Goal: Use online tool/utility: Use online tool/utility

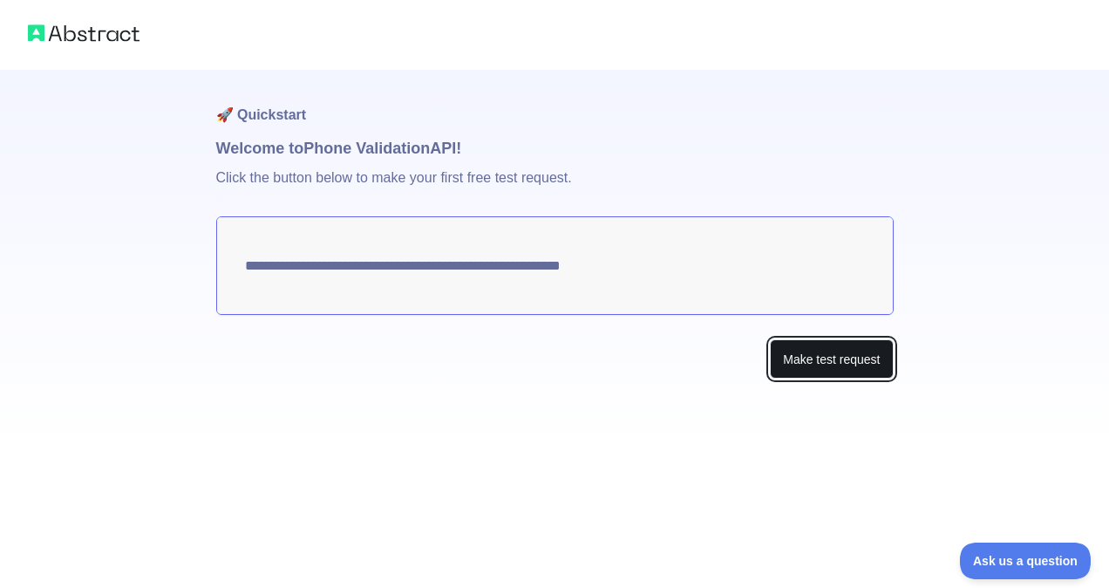
click at [801, 361] on button "Make test request" at bounding box center [831, 358] width 123 height 39
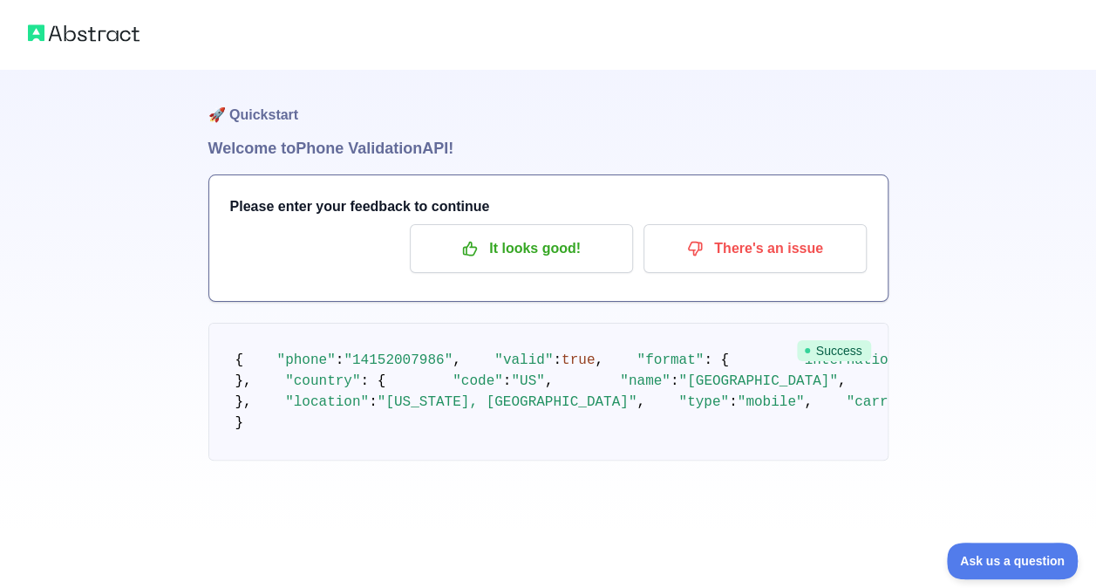
scroll to position [174, 0]
click at [926, 385] on div "🚀 Quickstart Welcome to Phone Validation API! Please enter your feedback to con…" at bounding box center [548, 265] width 1096 height 530
click at [542, 255] on p "It looks good!" at bounding box center [521, 249] width 197 height 30
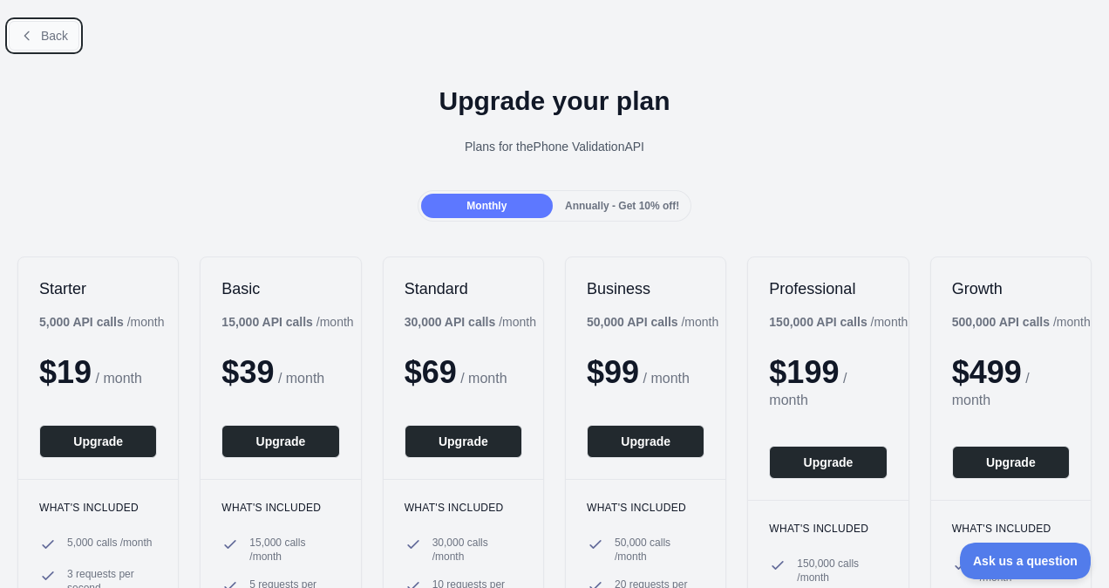
click at [28, 39] on icon at bounding box center [26, 35] width 4 height 8
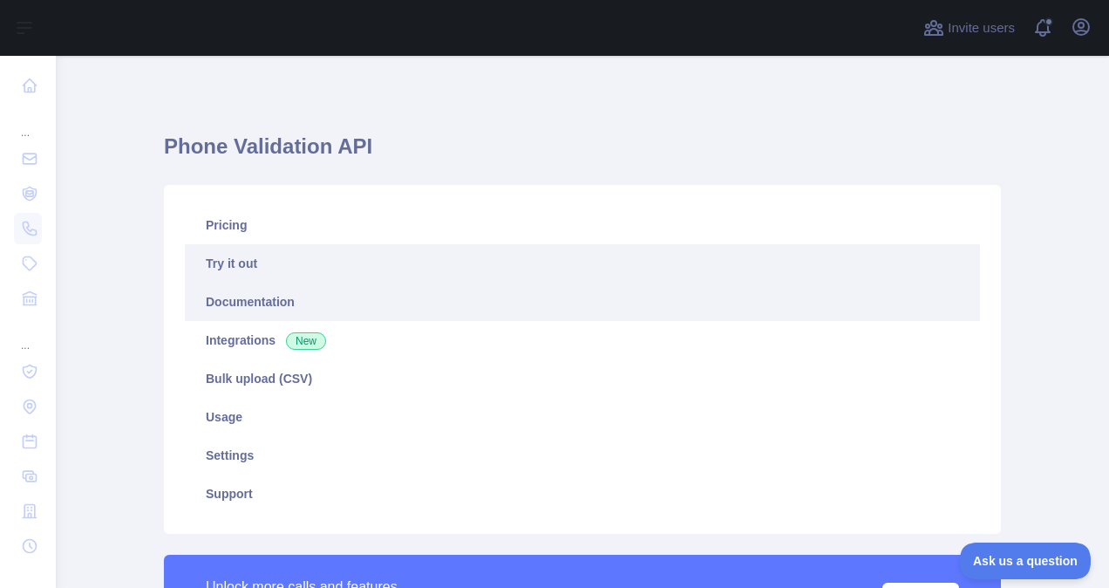
scroll to position [87, 0]
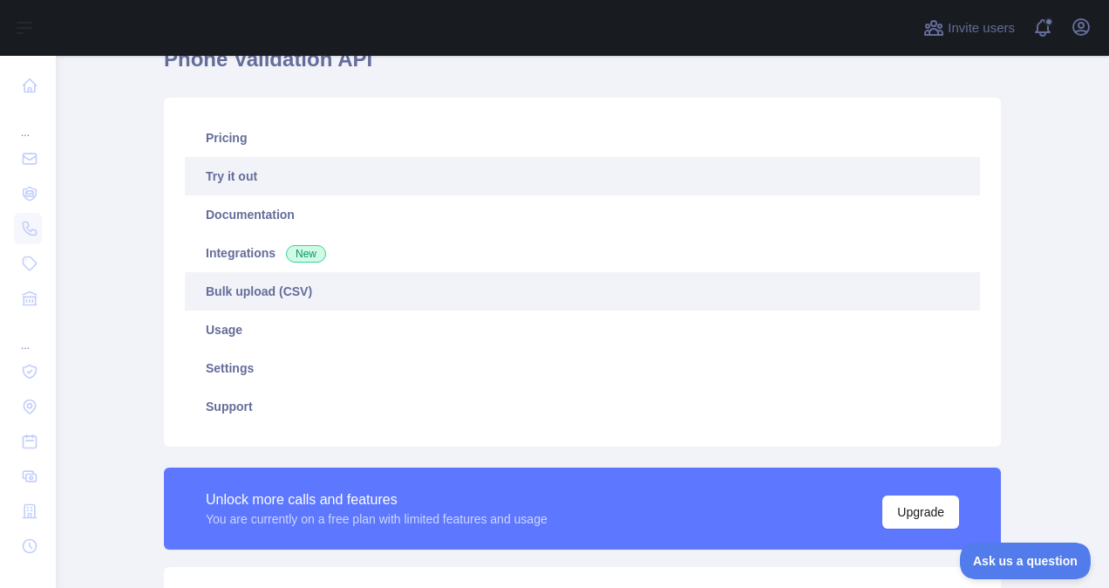
click at [500, 300] on link "Bulk upload (CSV)" at bounding box center [582, 291] width 795 height 38
click at [249, 179] on link "Try it out" at bounding box center [582, 176] width 795 height 38
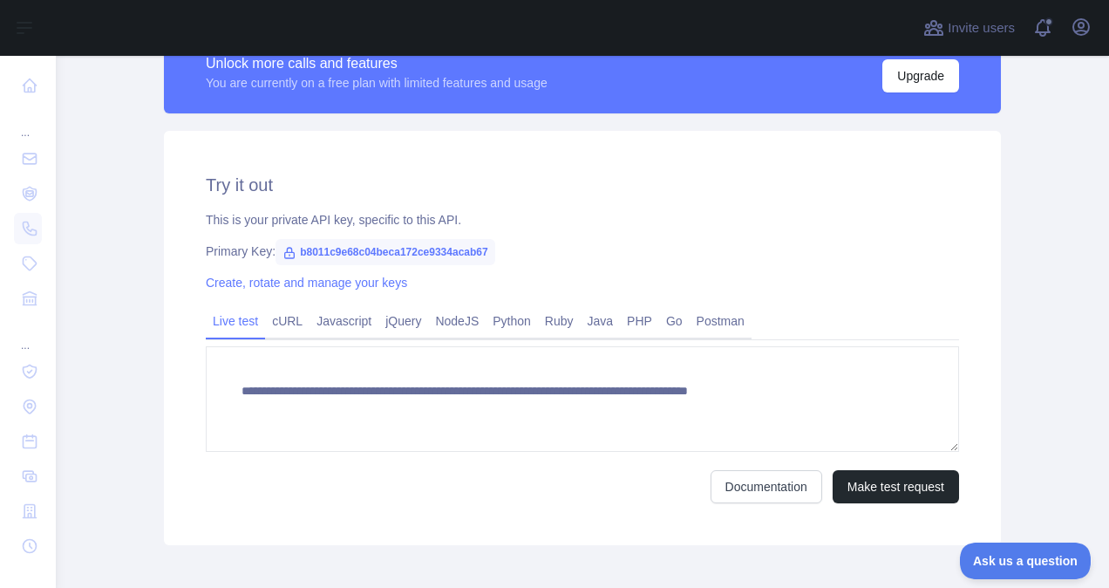
scroll to position [608, 0]
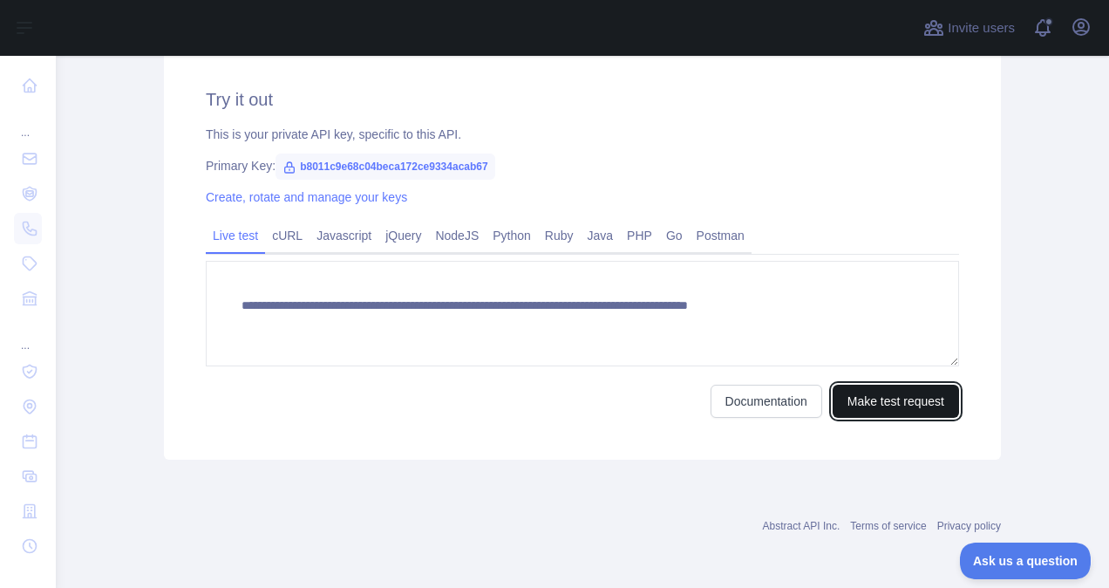
click at [861, 402] on button "Make test request" at bounding box center [895, 400] width 126 height 33
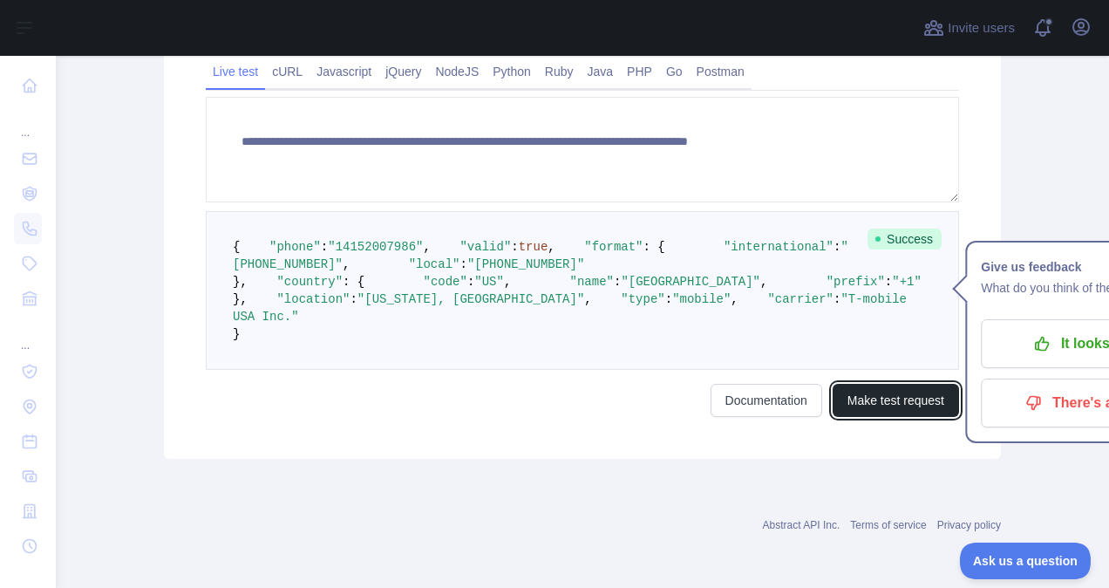
scroll to position [957, 0]
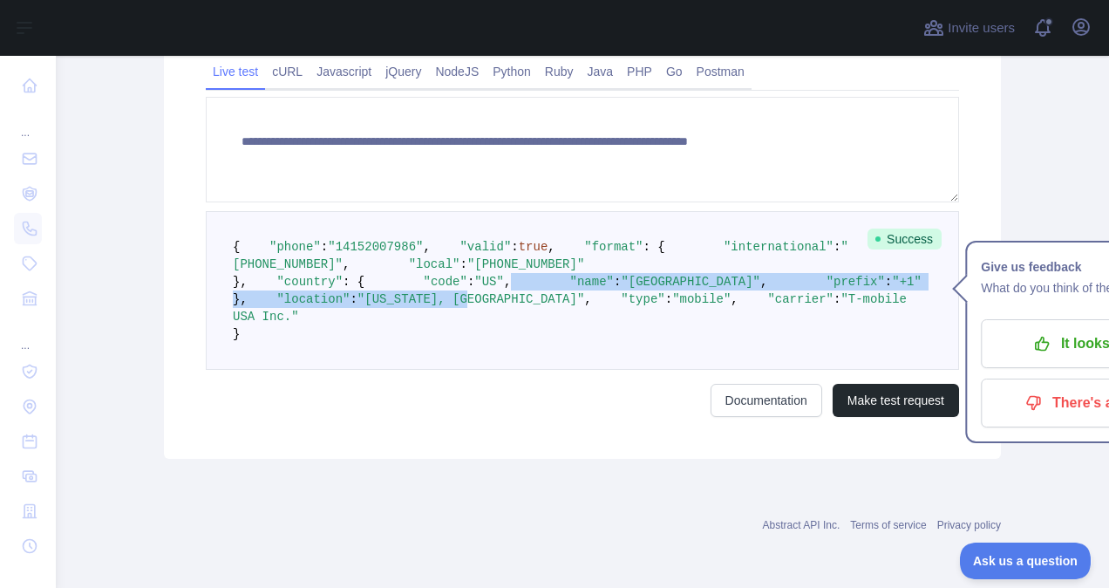
drag, startPoint x: 368, startPoint y: 199, endPoint x: 439, endPoint y: 286, distance: 112.7
click at [433, 272] on pre "{ "phone" : "[PHONE_NUMBER]" , "valid" : true , "format" : { "international" : …" at bounding box center [582, 290] width 753 height 159
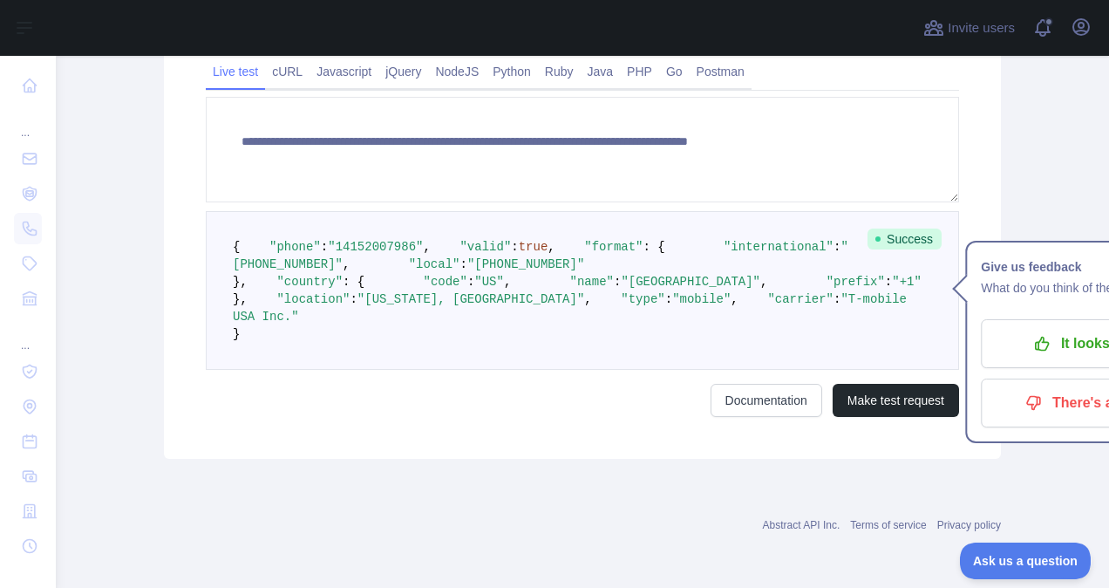
click at [445, 305] on span ""T-mobile USA Inc."" at bounding box center [573, 307] width 681 height 31
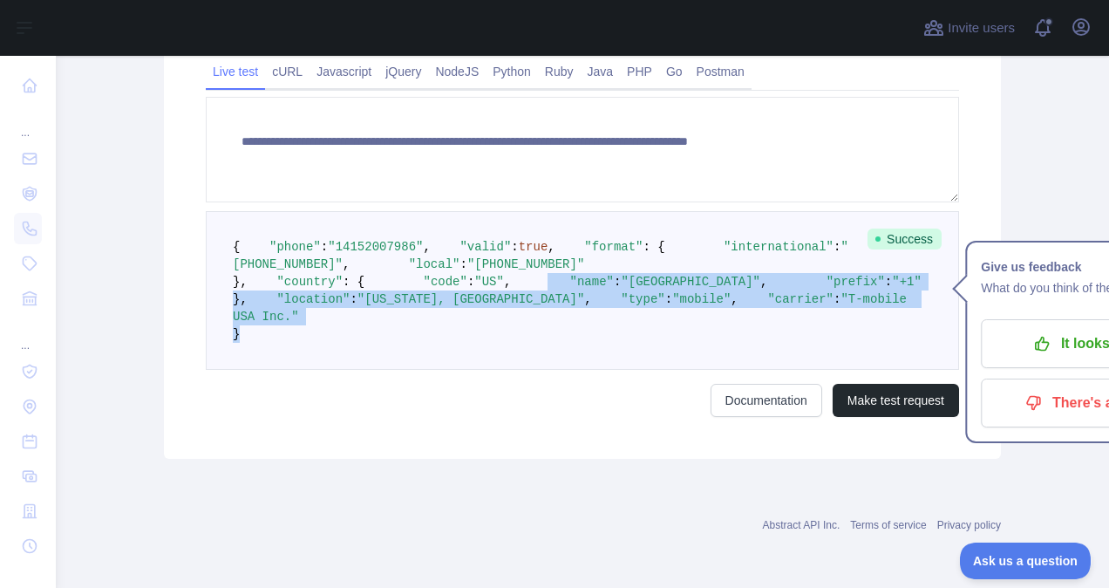
drag, startPoint x: 398, startPoint y: 308, endPoint x: 262, endPoint y: 225, distance: 158.5
click at [262, 225] on pre "{ "phone" : "[PHONE_NUMBER]" , "valid" : true , "format" : { "international" : …" at bounding box center [582, 290] width 753 height 159
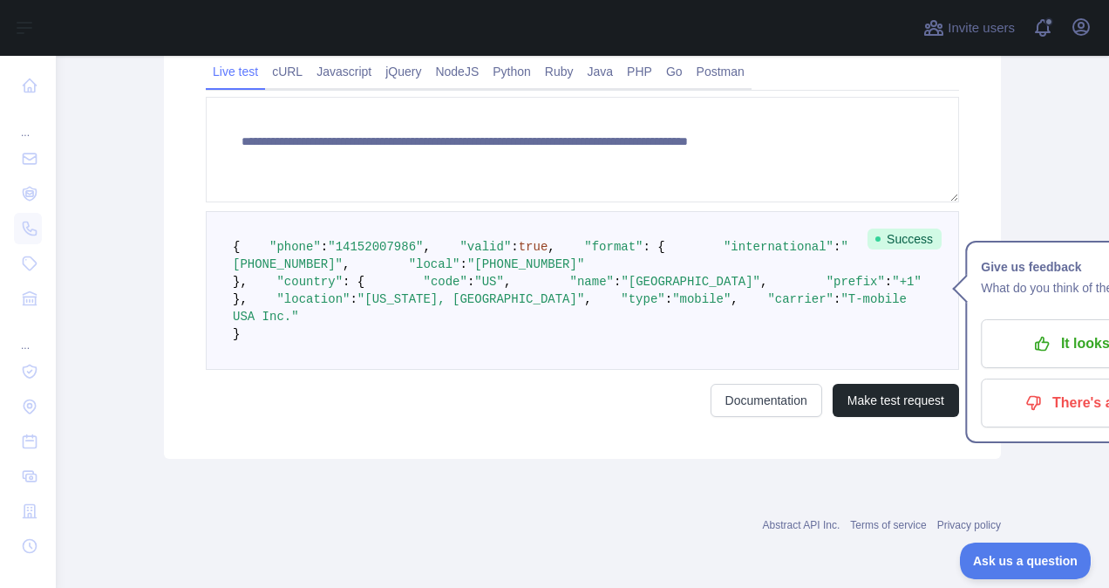
click at [474, 275] on span ""US"" at bounding box center [489, 282] width 30 height 14
click at [728, 394] on link "Documentation" at bounding box center [766, 400] width 112 height 33
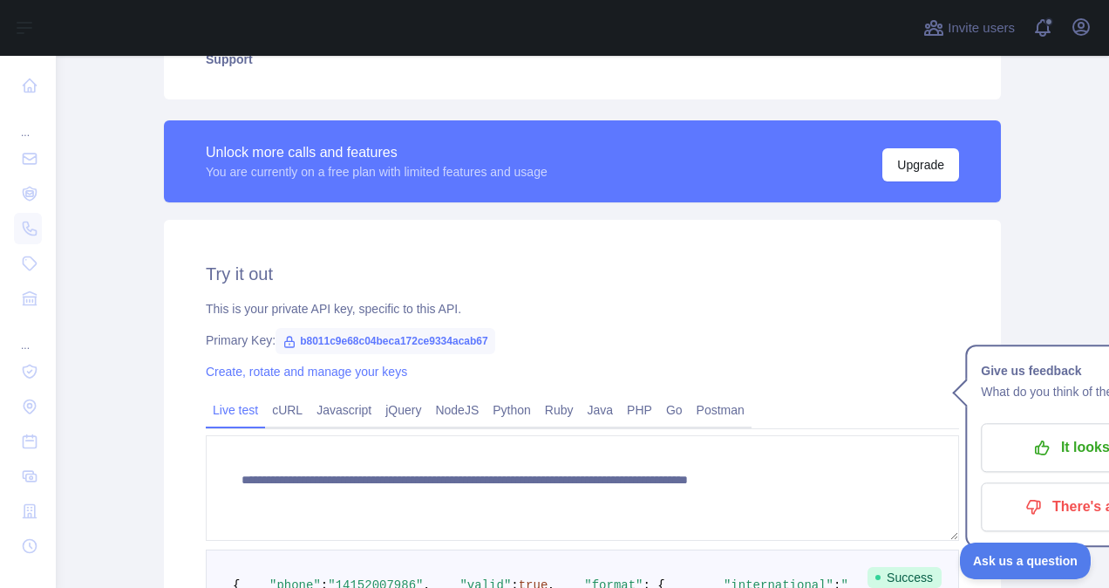
scroll to position [0, 0]
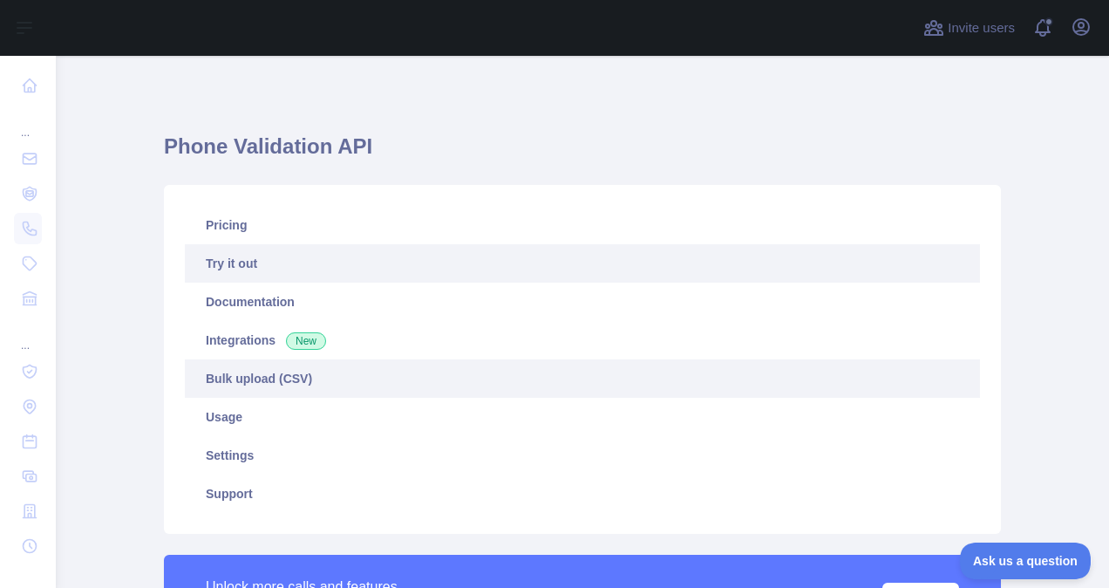
click at [260, 382] on link "Bulk upload (CSV)" at bounding box center [582, 378] width 795 height 38
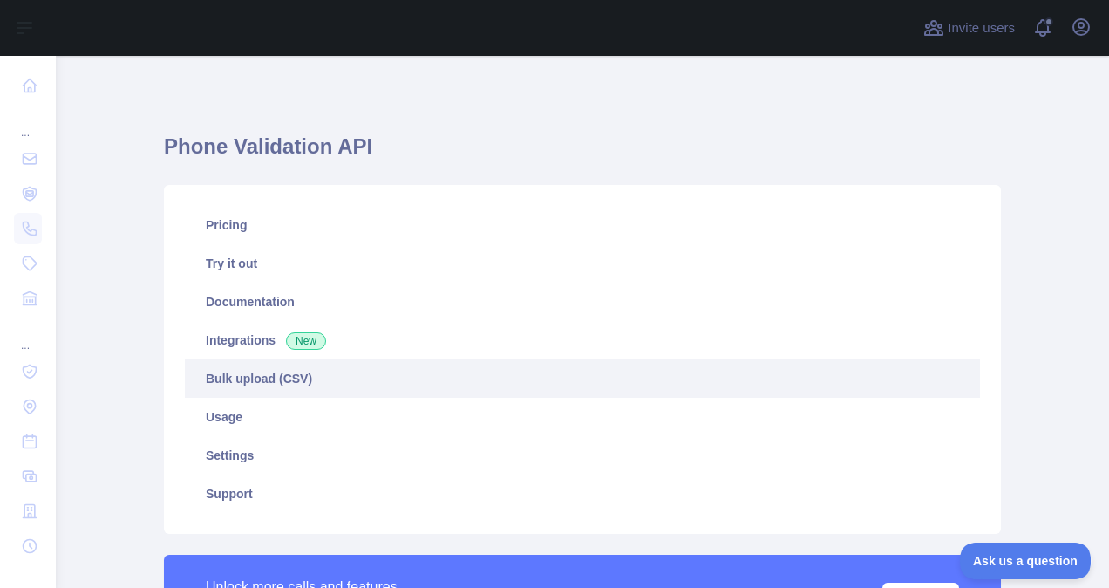
scroll to position [432, 0]
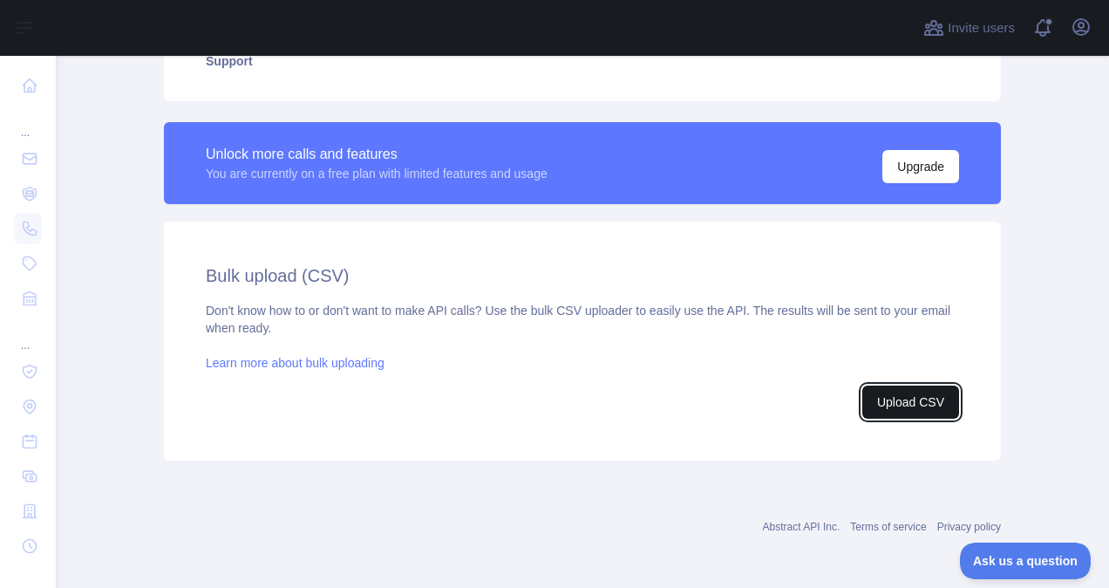
click at [887, 400] on button "Upload CSV" at bounding box center [910, 401] width 97 height 33
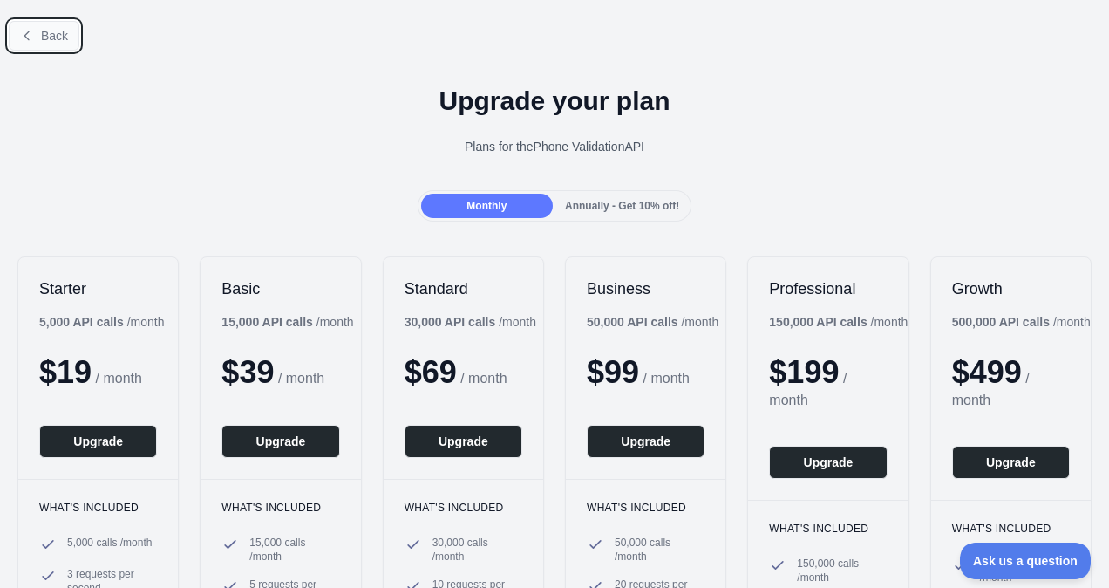
click at [44, 38] on span "Back" at bounding box center [54, 36] width 27 height 14
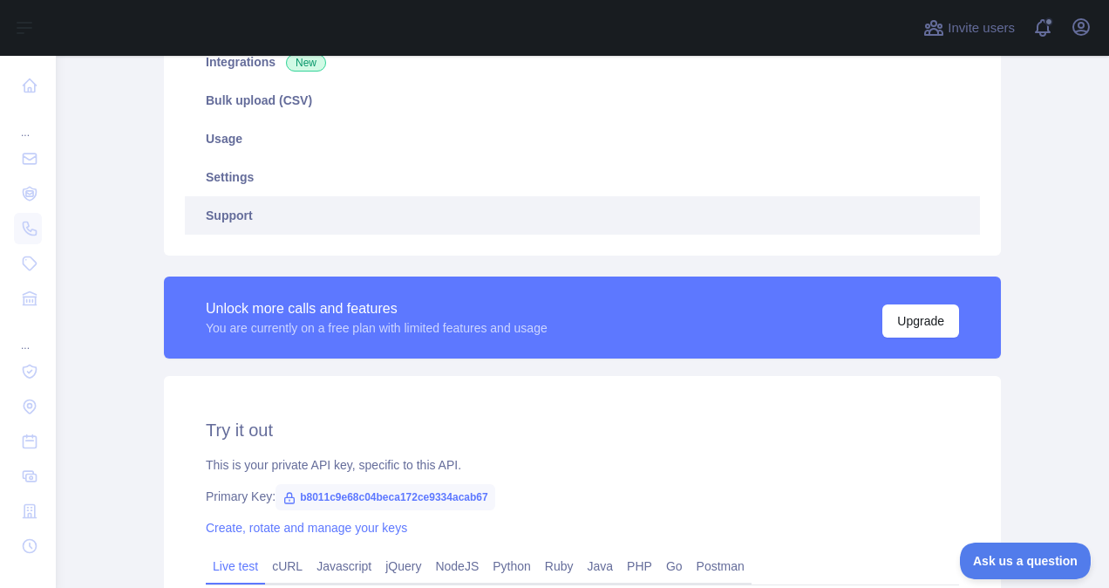
scroll to position [608, 0]
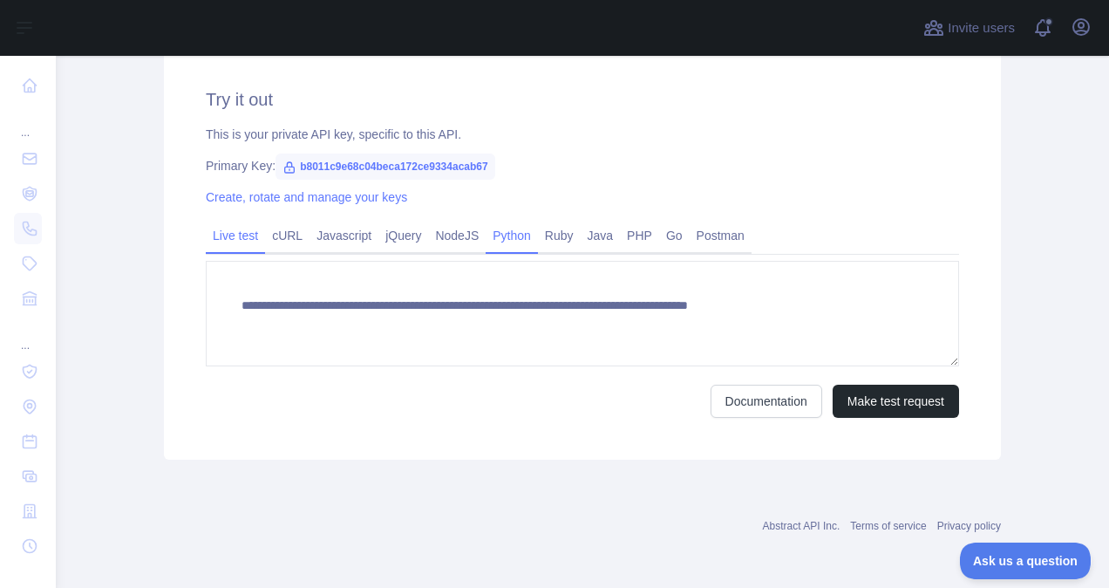
click at [522, 237] on link "Python" at bounding box center [512, 235] width 52 height 28
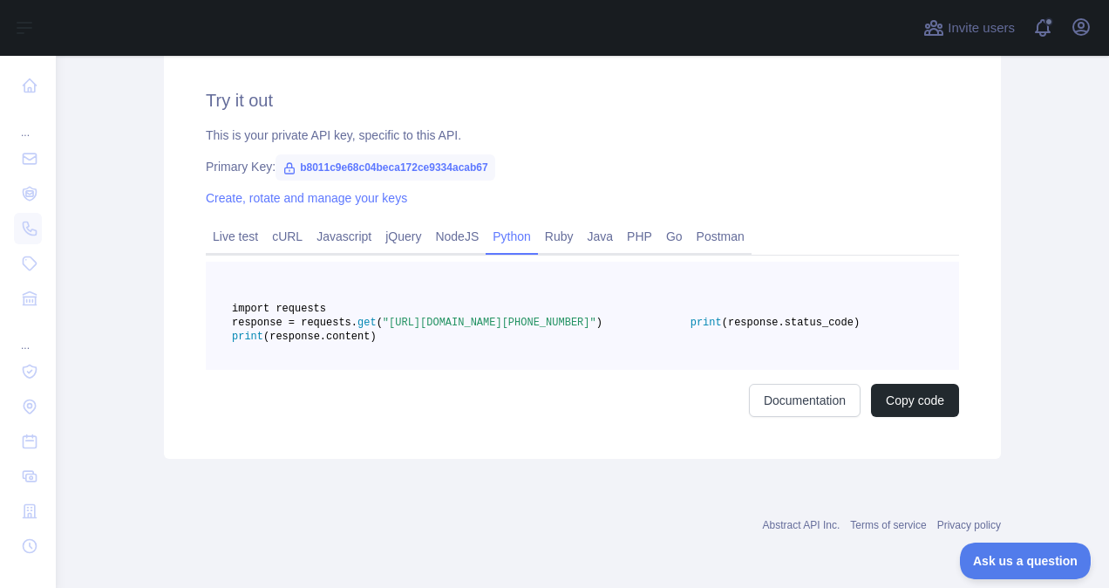
scroll to position [173, 0]
